Goal: Transaction & Acquisition: Purchase product/service

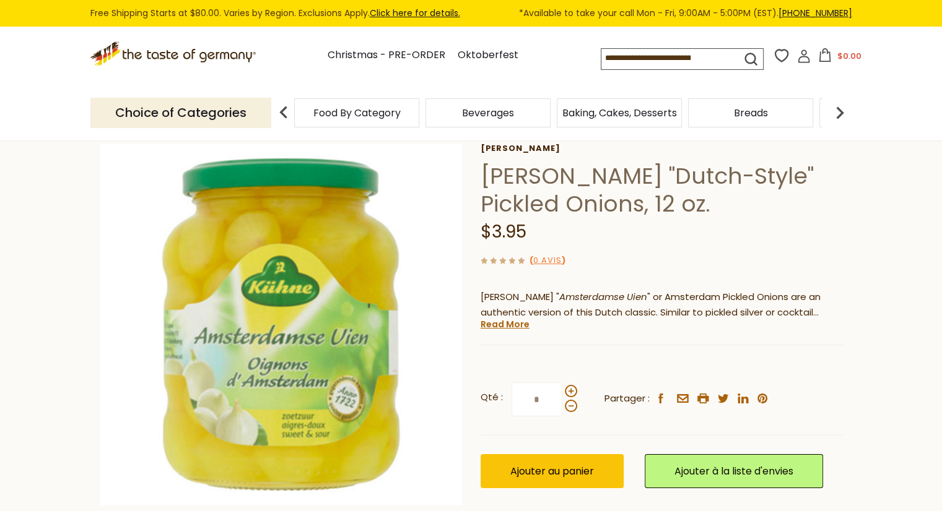
scroll to position [186, 0]
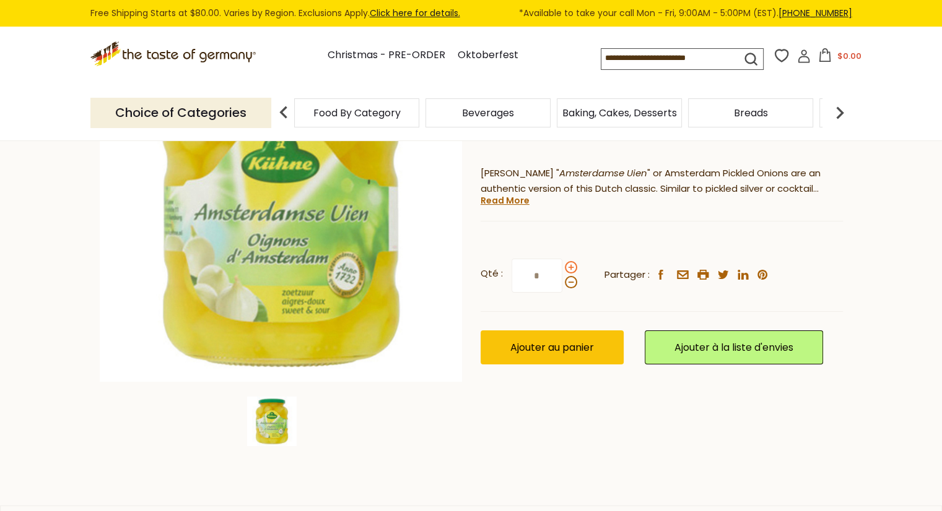
click at [572, 271] on span at bounding box center [571, 267] width 12 height 12
click at [562, 271] on input "*" at bounding box center [536, 276] width 51 height 34
click at [572, 271] on span at bounding box center [571, 267] width 12 height 12
click at [562, 271] on input "*" at bounding box center [536, 276] width 51 height 34
click at [566, 282] on span at bounding box center [571, 282] width 12 height 12
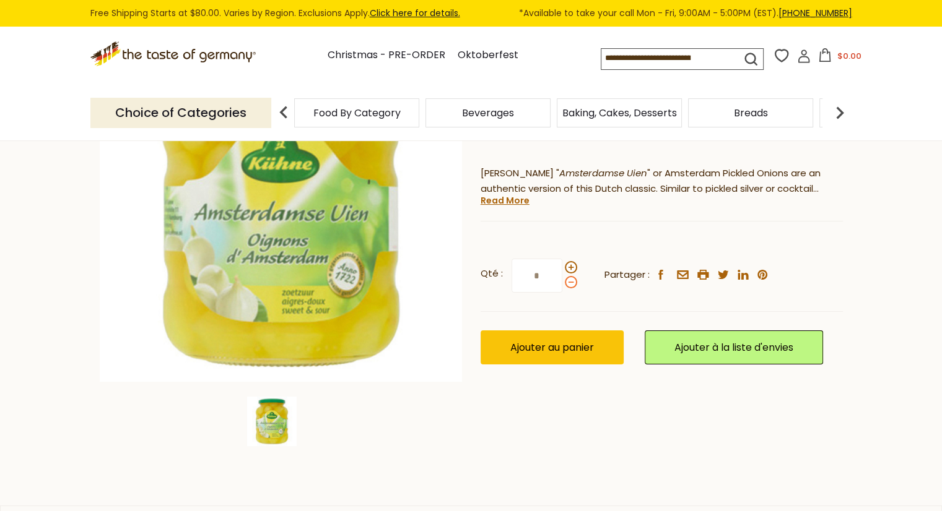
click at [562, 282] on input "*" at bounding box center [536, 276] width 51 height 34
click at [566, 282] on span at bounding box center [571, 282] width 12 height 12
click at [562, 282] on input "*" at bounding box center [536, 276] width 51 height 34
click at [566, 266] on span at bounding box center [571, 267] width 12 height 12
click at [562, 266] on input "*" at bounding box center [536, 276] width 51 height 34
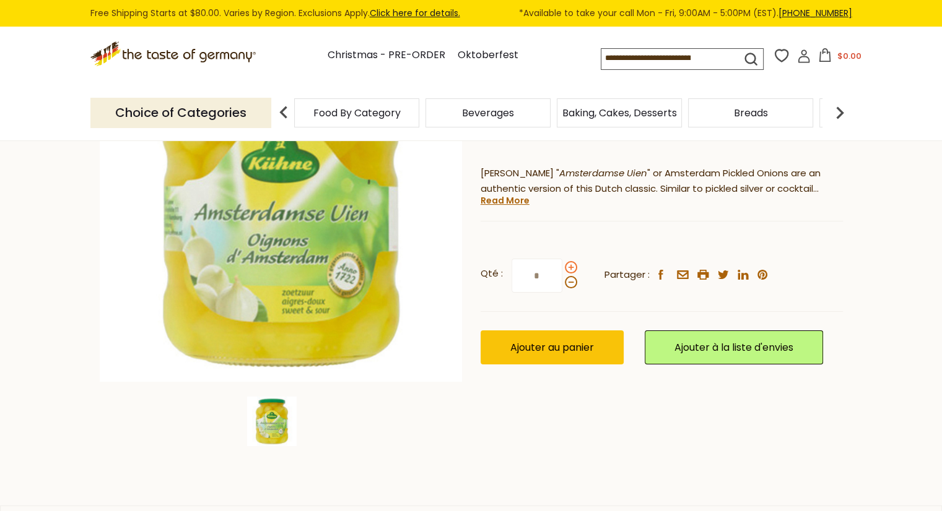
type input "*"
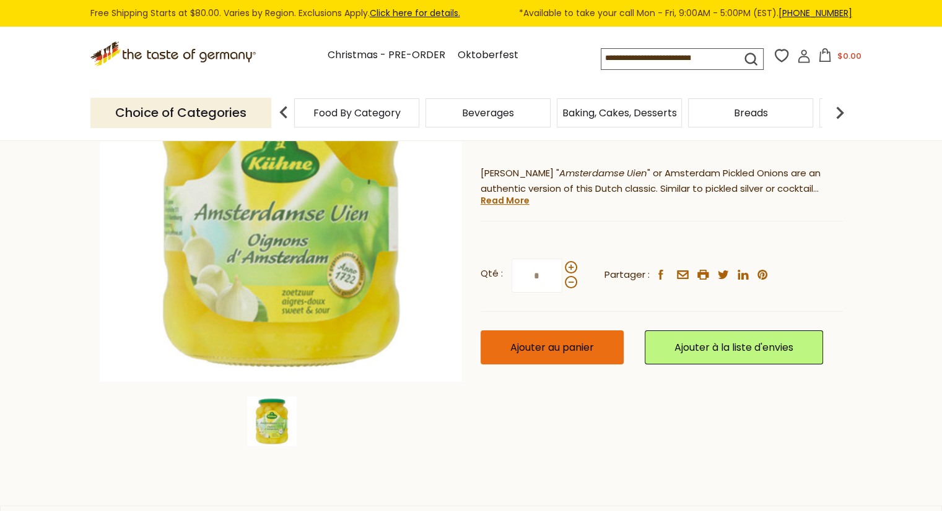
click at [557, 359] on button "Ajouter au panier" at bounding box center [551, 348] width 143 height 34
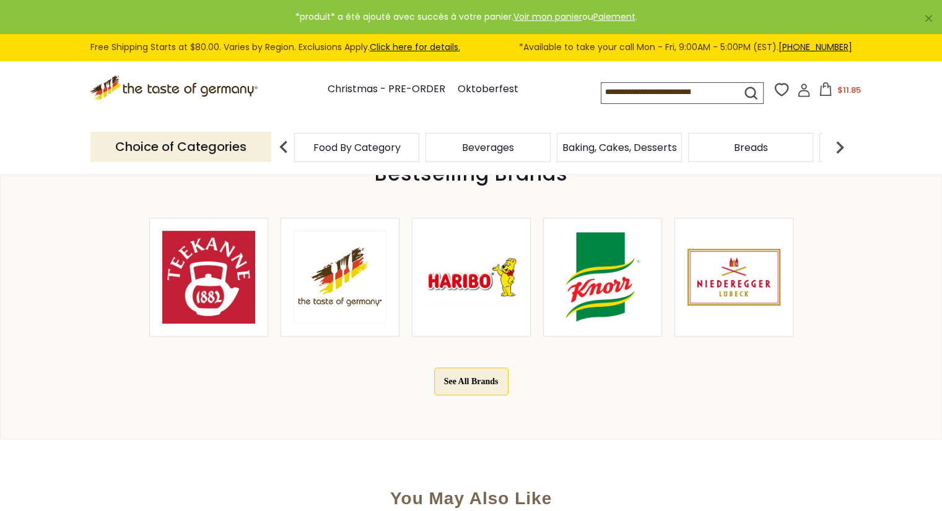
scroll to position [557, 0]
